Goal: Find specific page/section

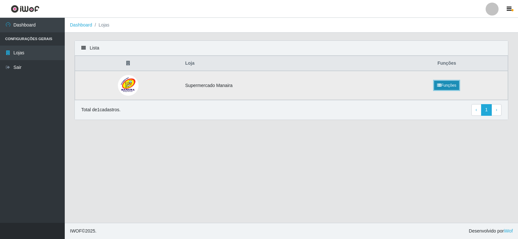
click at [449, 86] on link "Funções" at bounding box center [446, 85] width 25 height 9
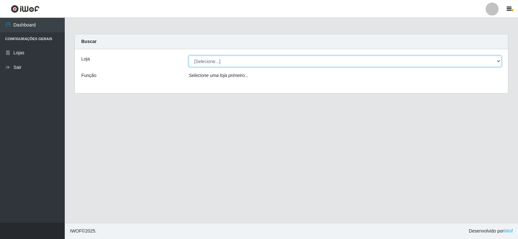
click at [500, 61] on select "[Selecione...] Supermercado Manaira" at bounding box center [345, 61] width 313 height 11
select select "443"
click at [189, 56] on select "[Selecione...] Supermercado Manaira" at bounding box center [345, 61] width 313 height 11
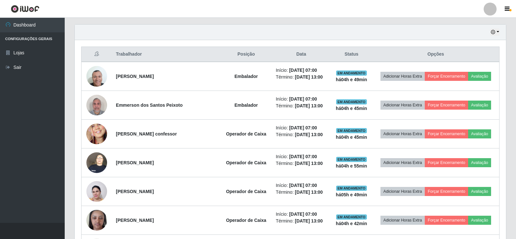
scroll to position [223, 0]
